Goal: Find specific page/section: Find specific page/section

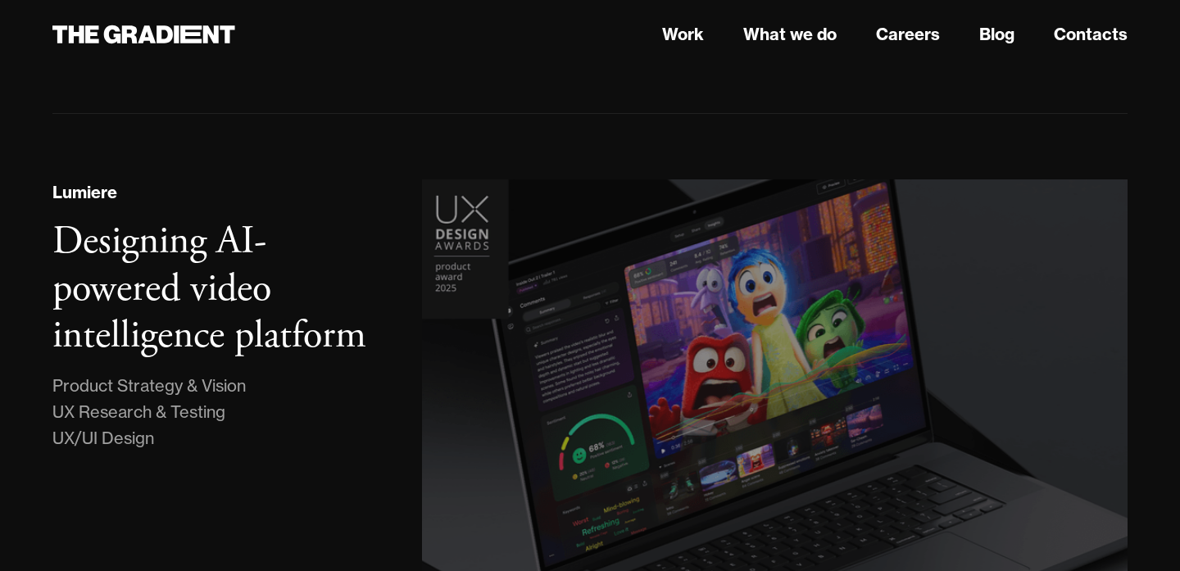
scroll to position [275, 0]
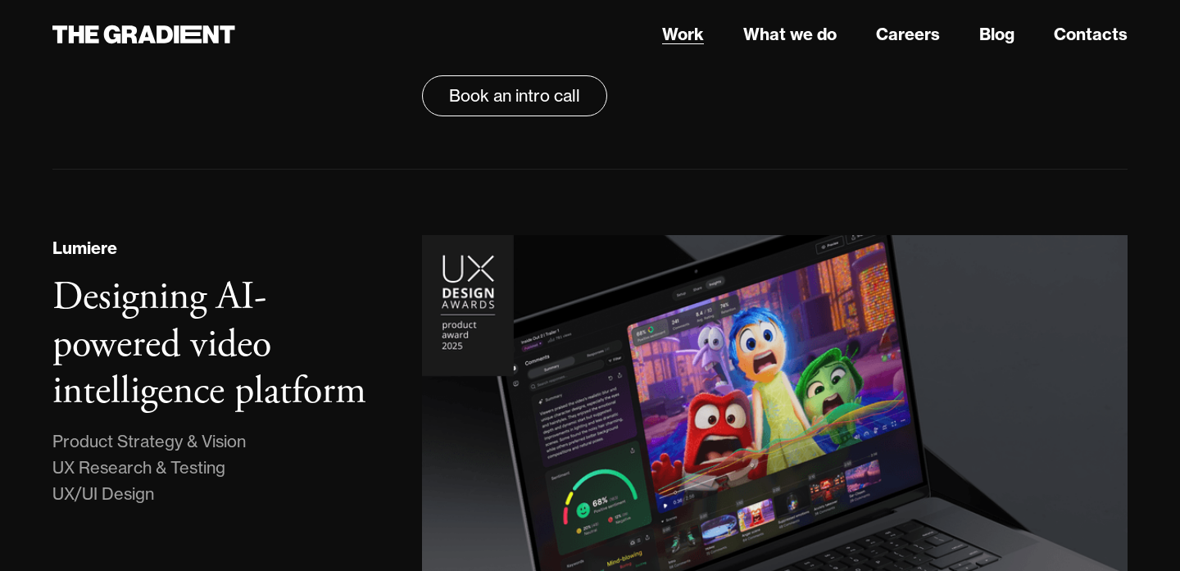
click at [681, 39] on link "Work" at bounding box center [683, 34] width 42 height 25
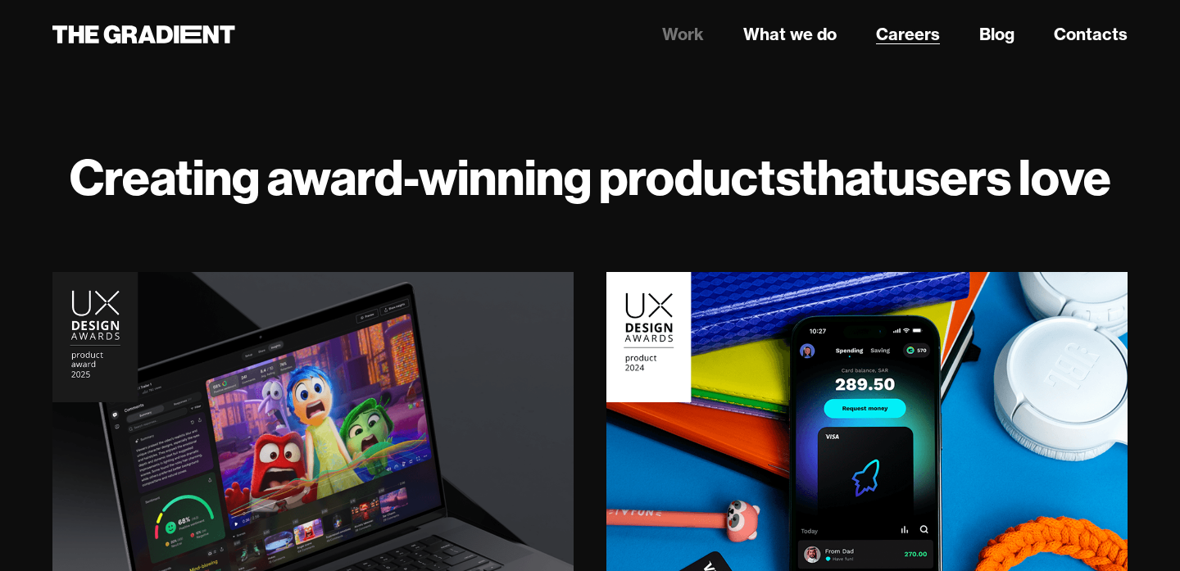
click at [882, 35] on link "Careers" at bounding box center [908, 34] width 64 height 25
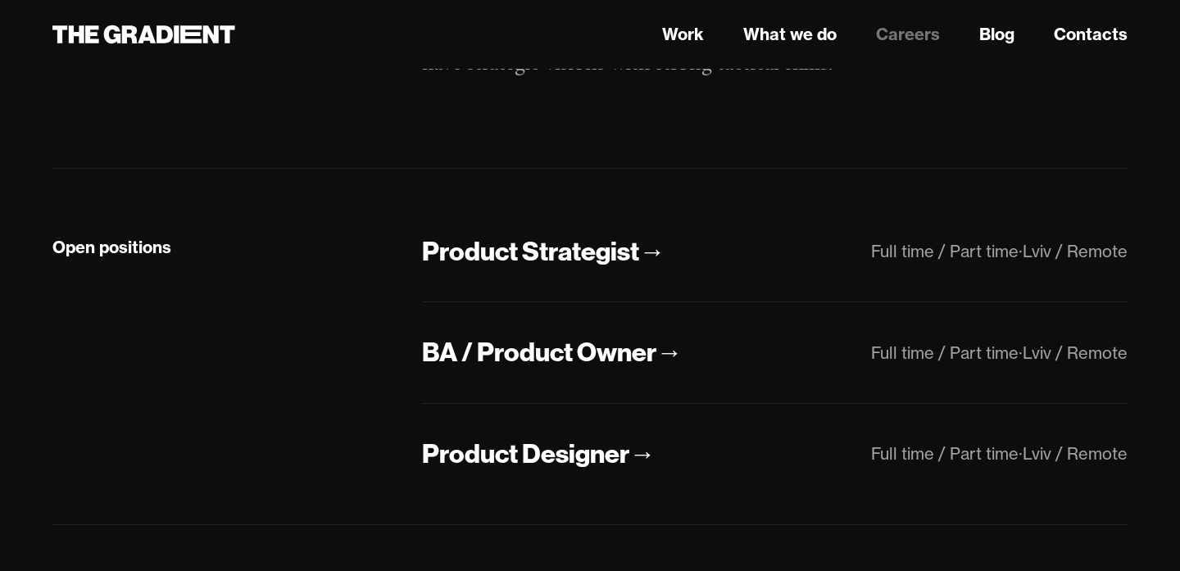
scroll to position [342, 0]
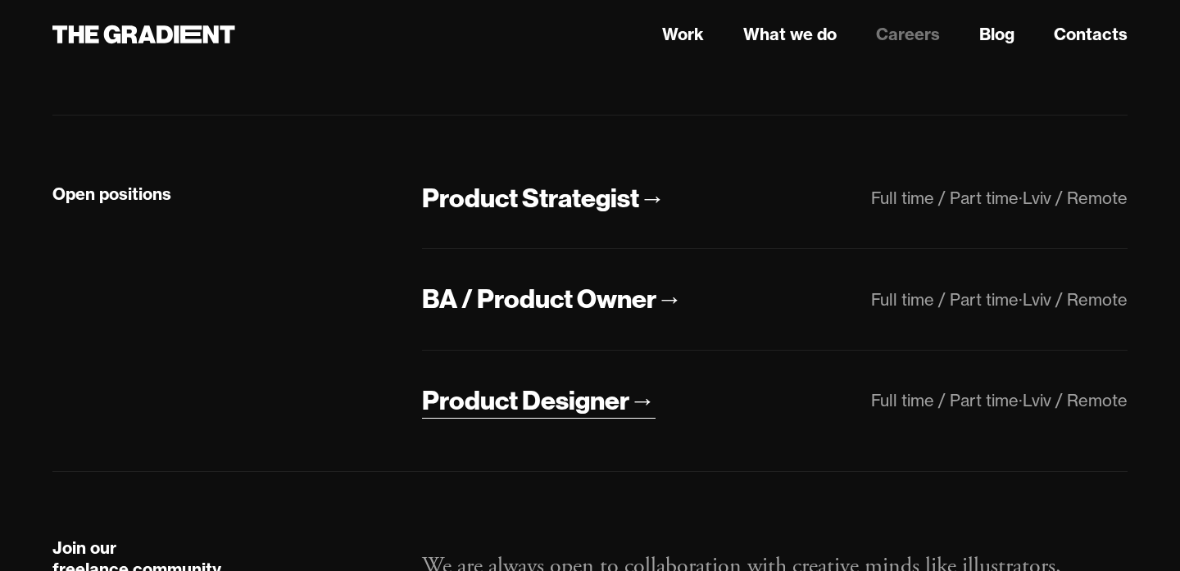
click at [500, 402] on div "Product Designer" at bounding box center [525, 401] width 207 height 34
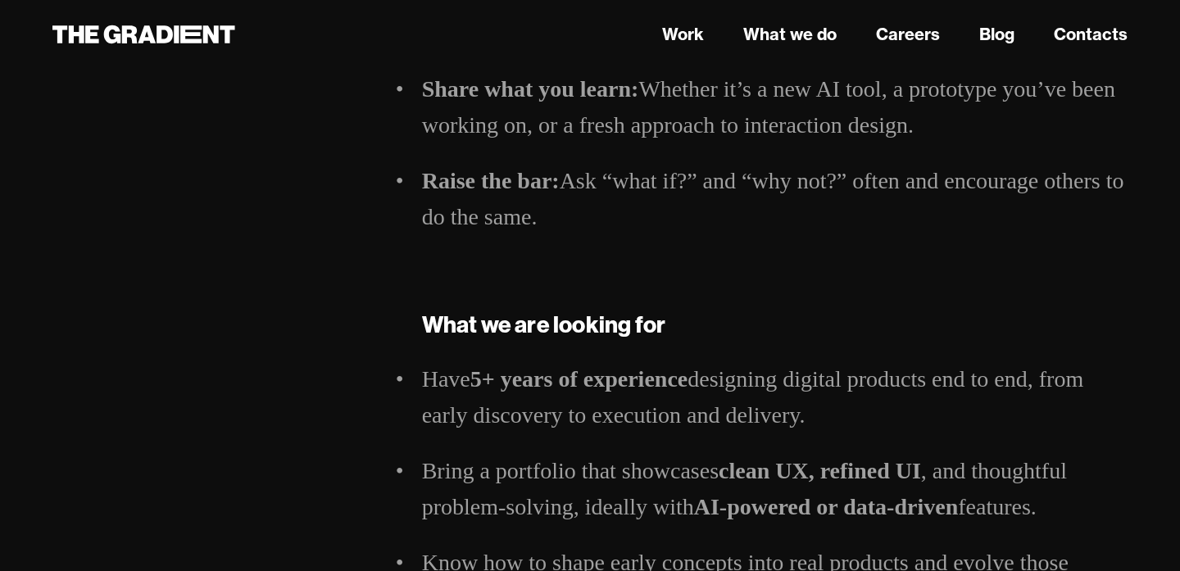
scroll to position [1700, 0]
